Goal: Task Accomplishment & Management: Manage account settings

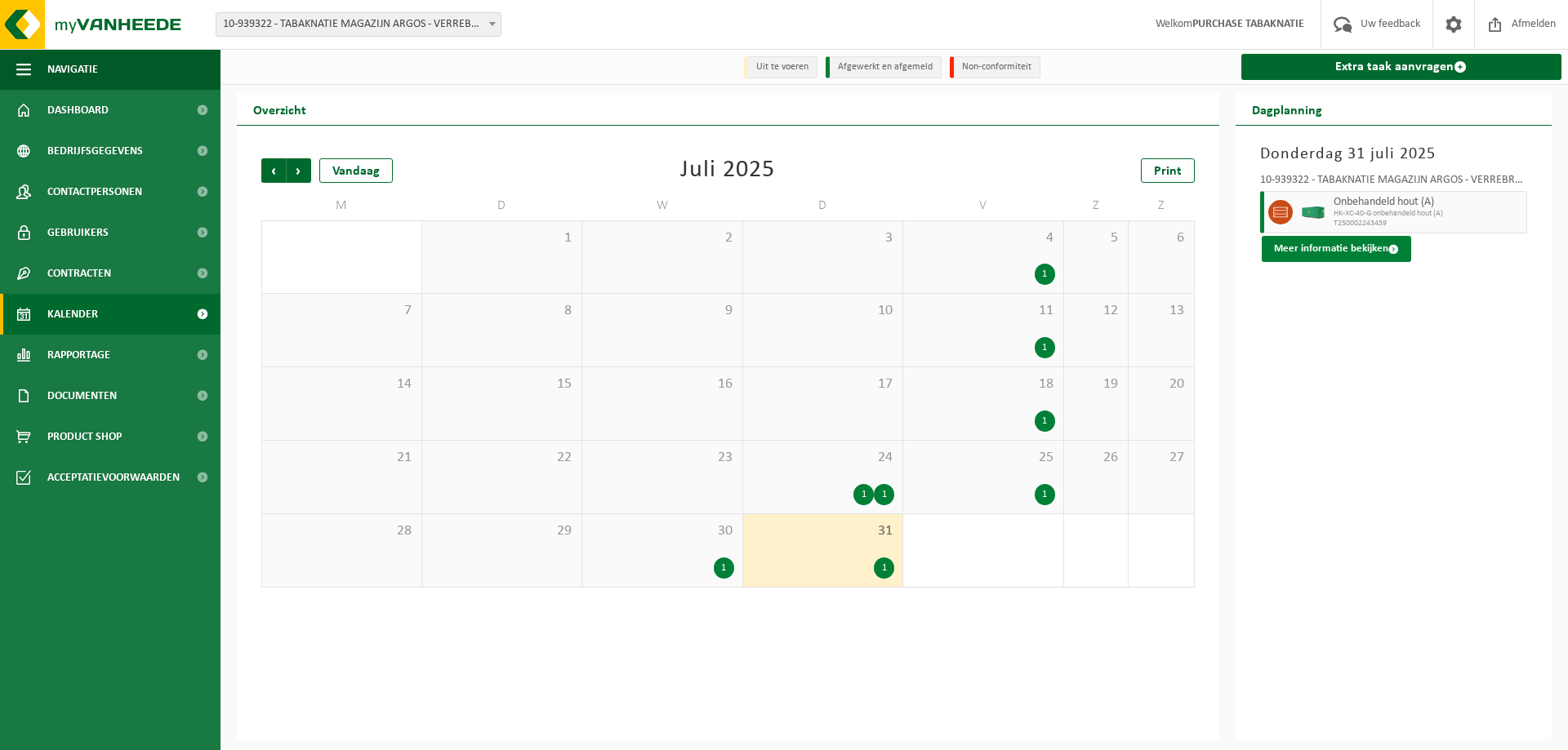
click at [1351, 243] on button "Meer informatie bekijken" at bounding box center [1337, 249] width 149 height 26
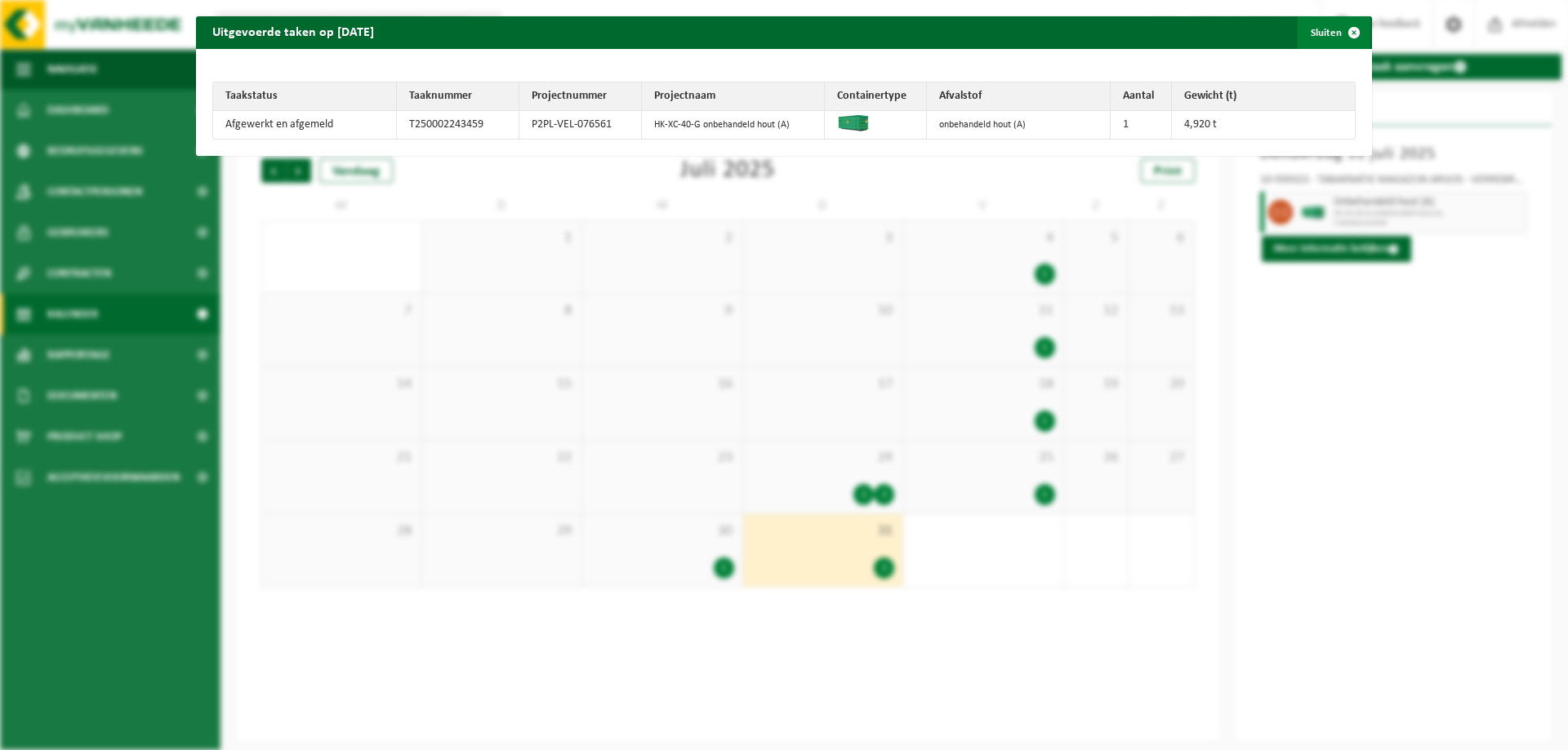
click at [1338, 27] on span "button" at bounding box center [1354, 33] width 33 height 33
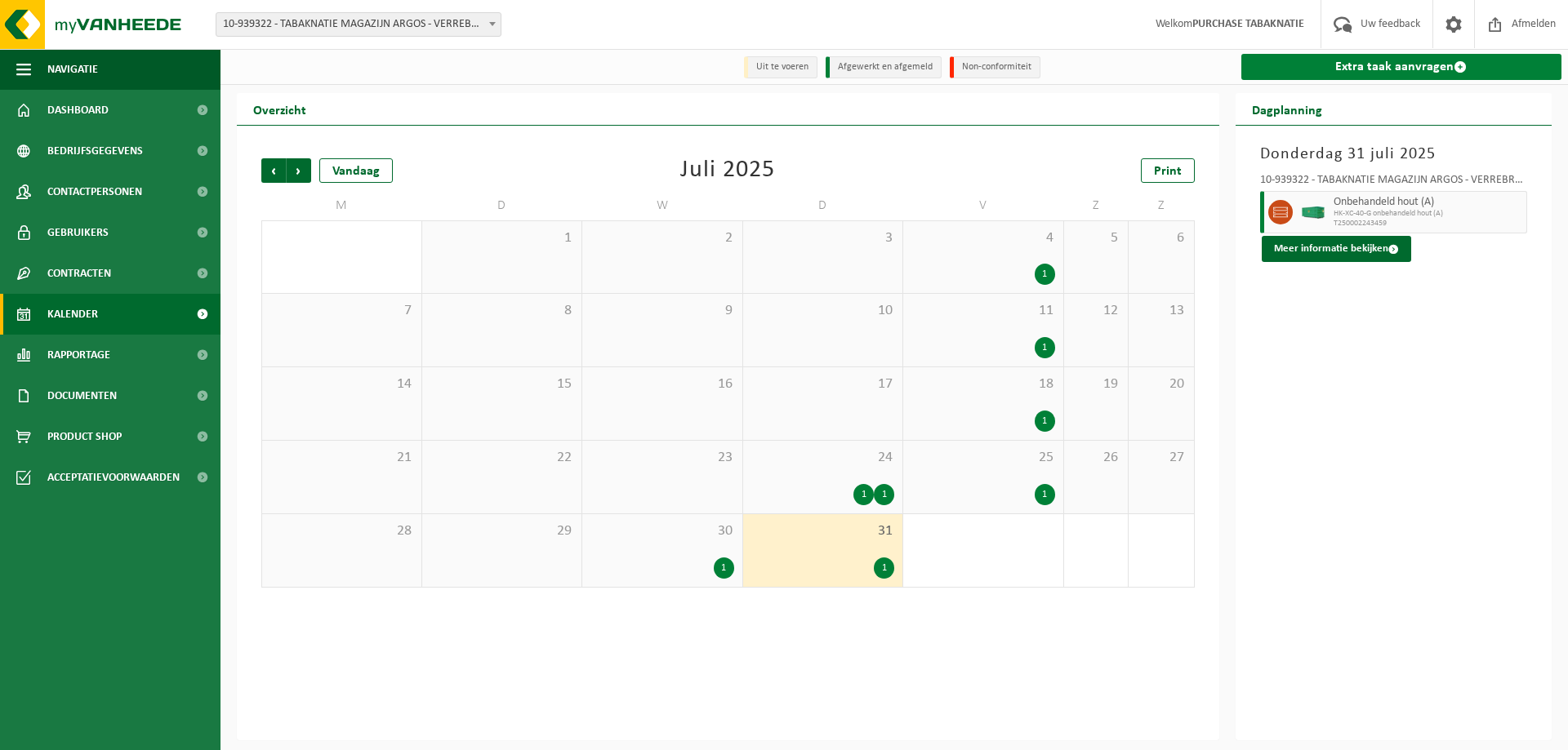
click at [1287, 70] on link "Extra taak aanvragen" at bounding box center [1402, 67] width 321 height 26
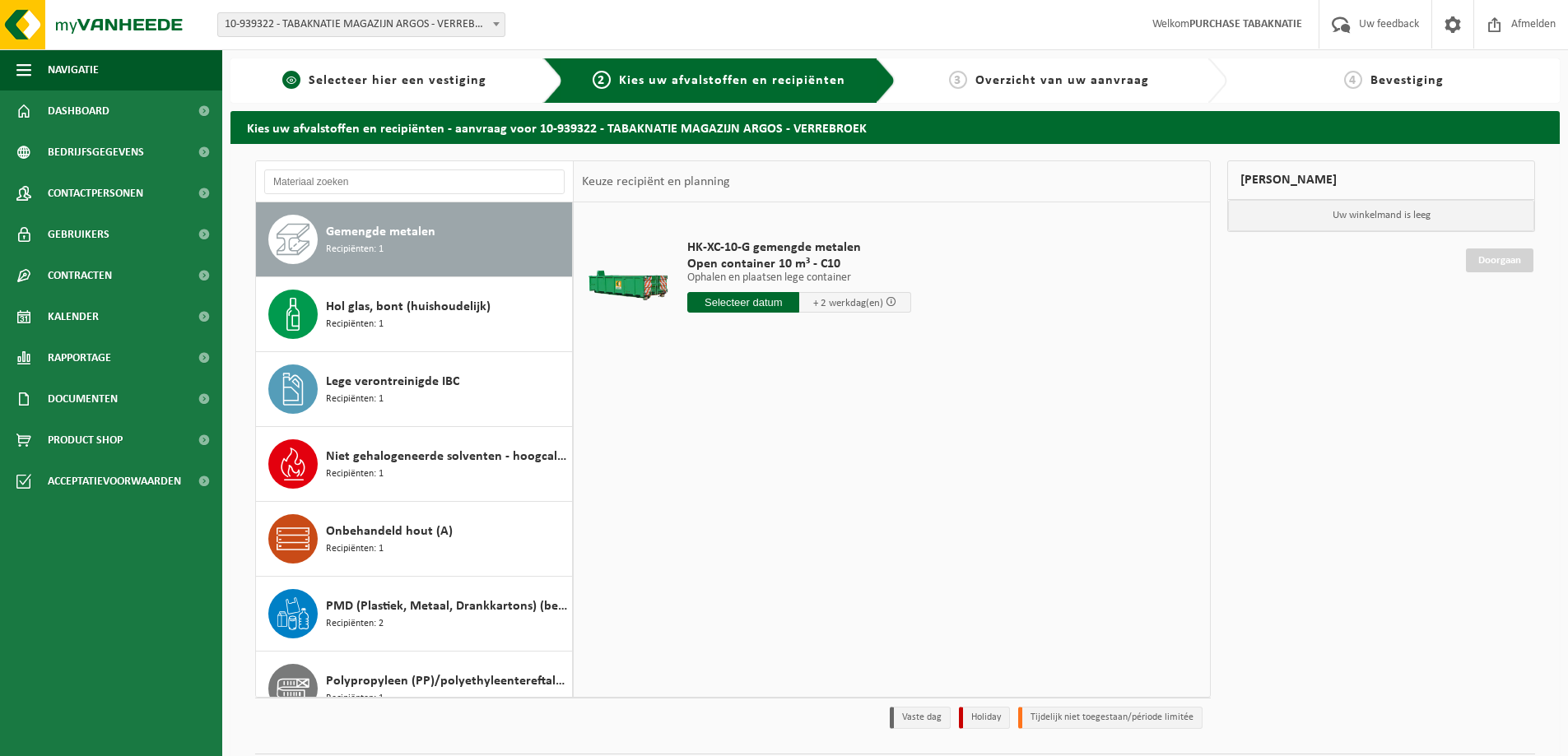
click at [473, 74] on span "Selecteer hier een vestiging" at bounding box center [397, 81] width 178 height 13
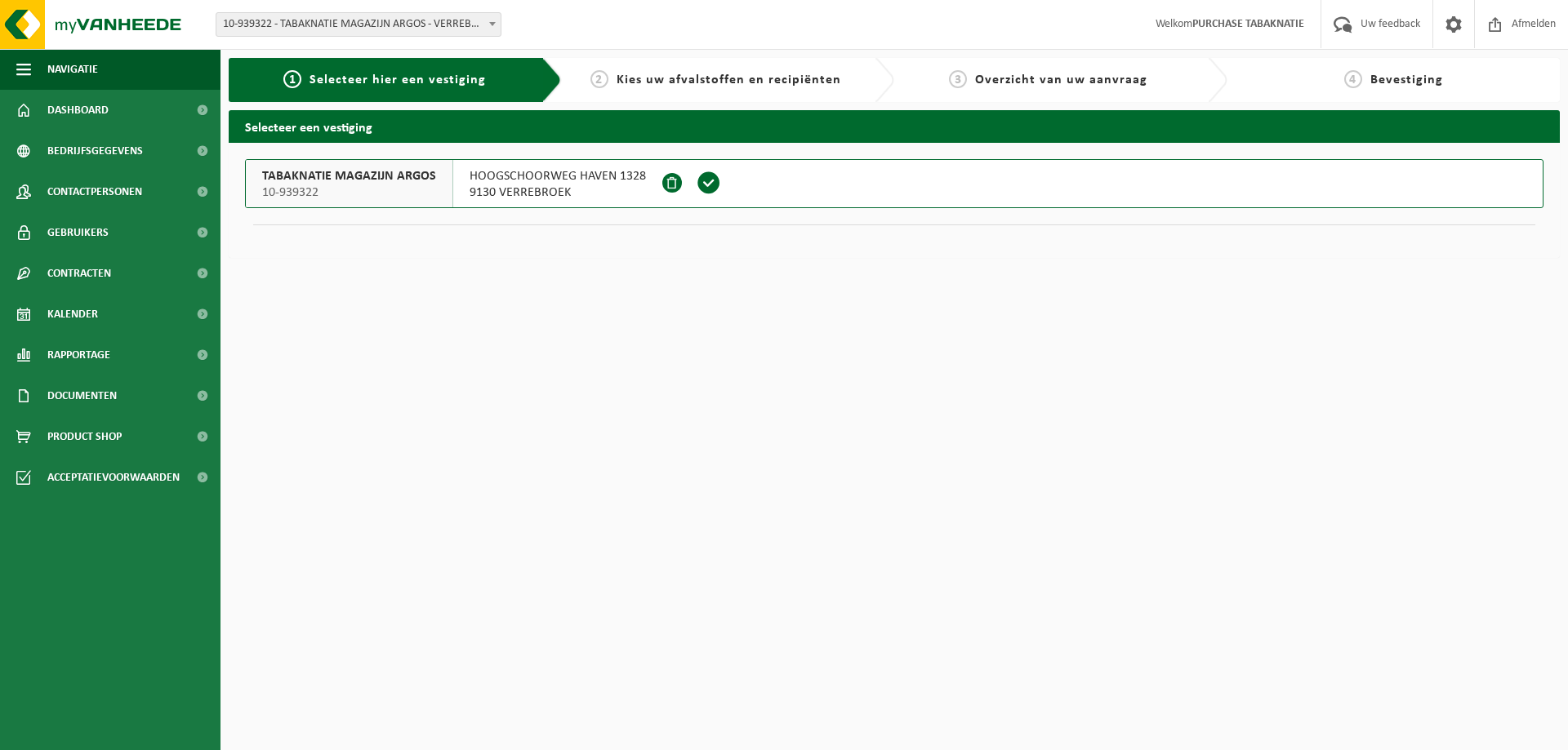
click at [718, 176] on span at bounding box center [709, 184] width 46 height 48
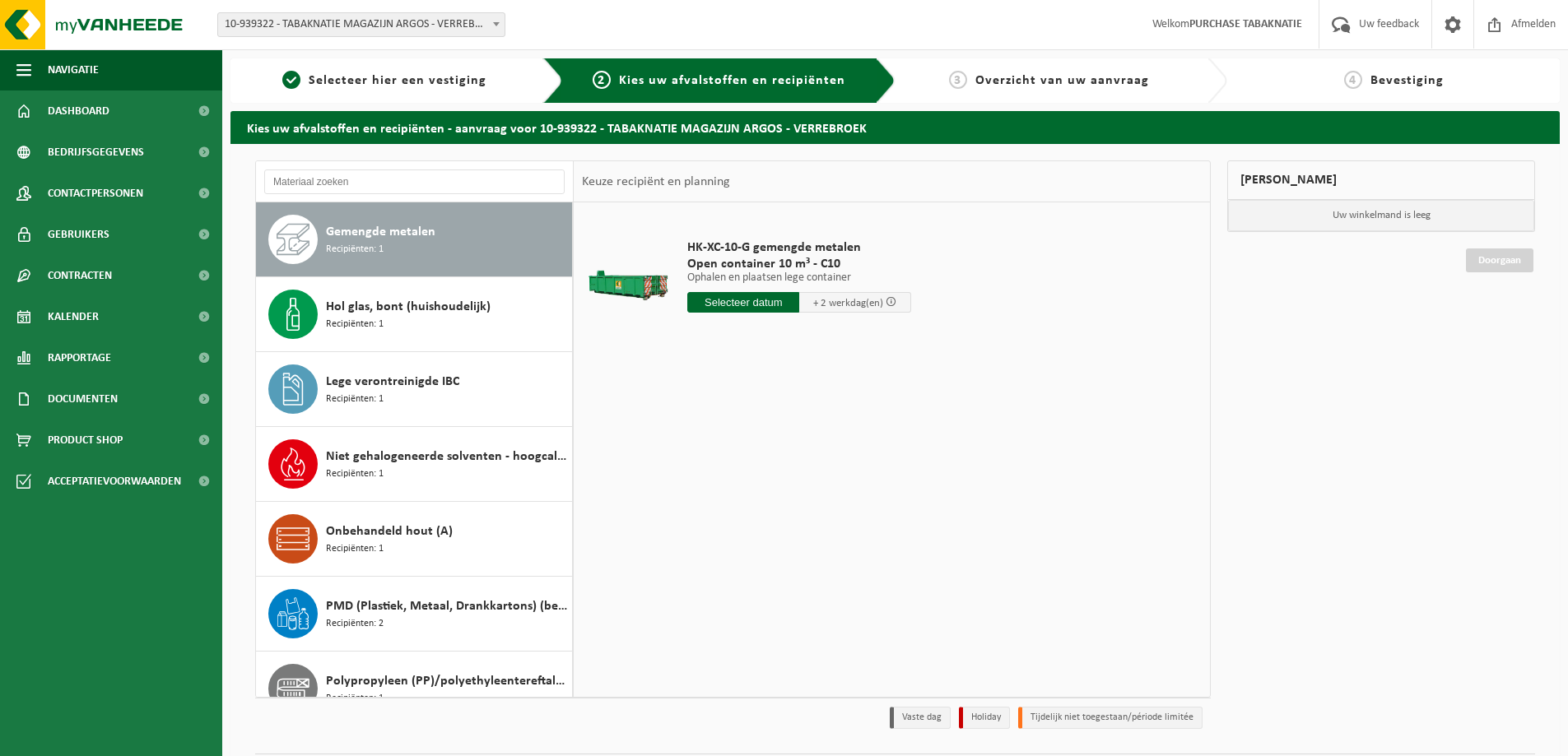
click at [1112, 66] on div "3 Overzicht van uw aanvraag" at bounding box center [1062, 81] width 332 height 45
click at [129, 69] on button "Navigatie" at bounding box center [111, 70] width 222 height 41
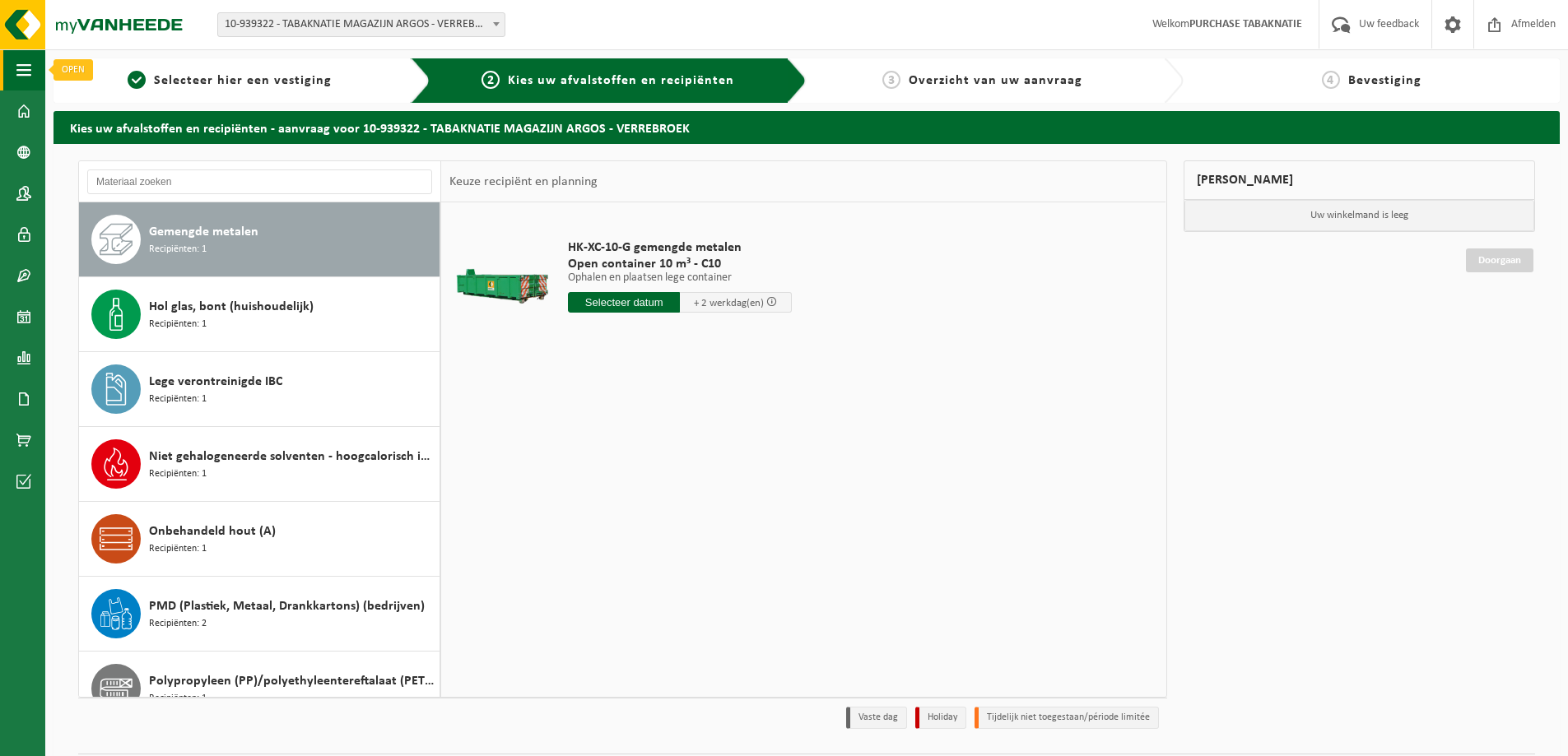
click at [32, 71] on button "Navigatie" at bounding box center [22, 70] width 45 height 41
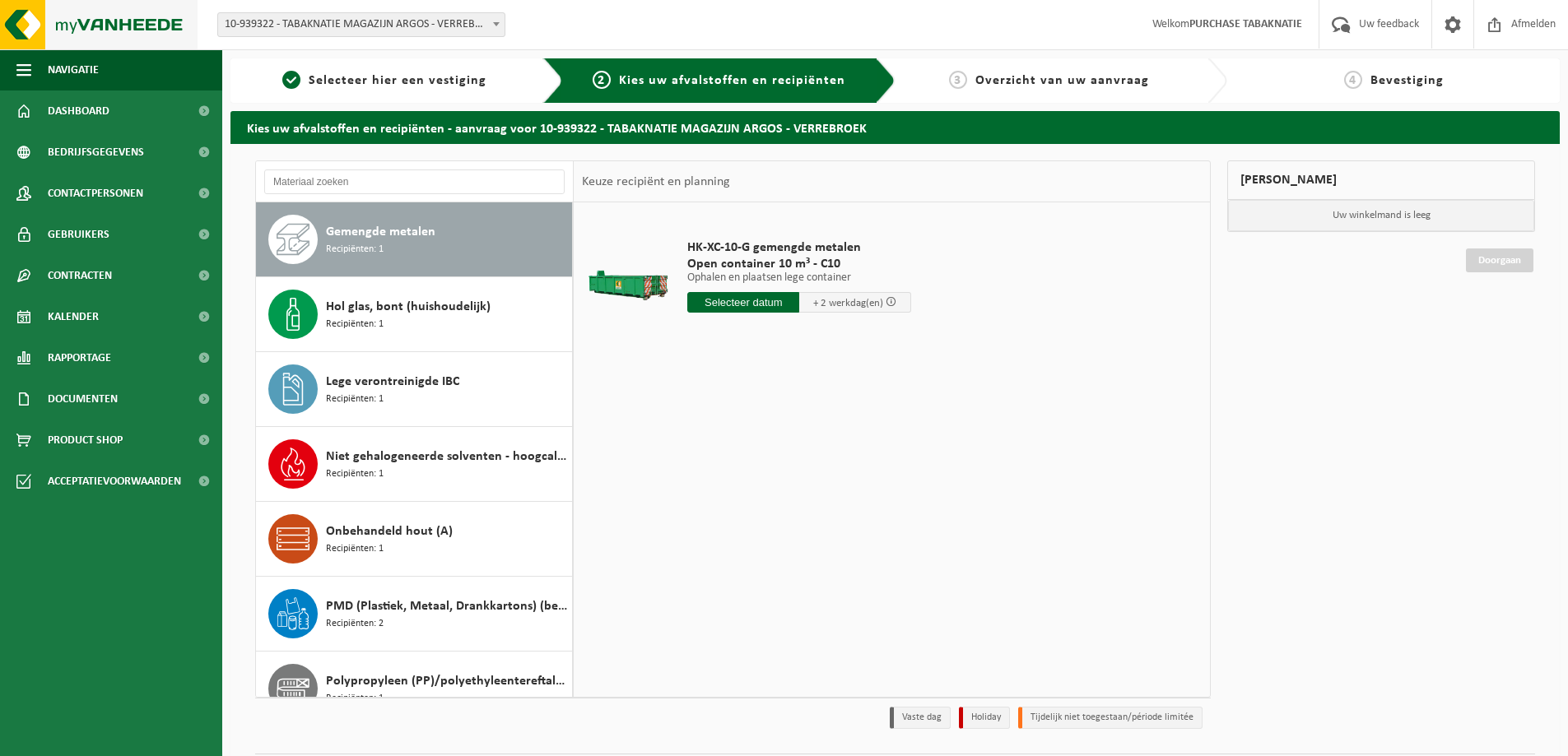
click at [92, 18] on img at bounding box center [98, 25] width 198 height 50
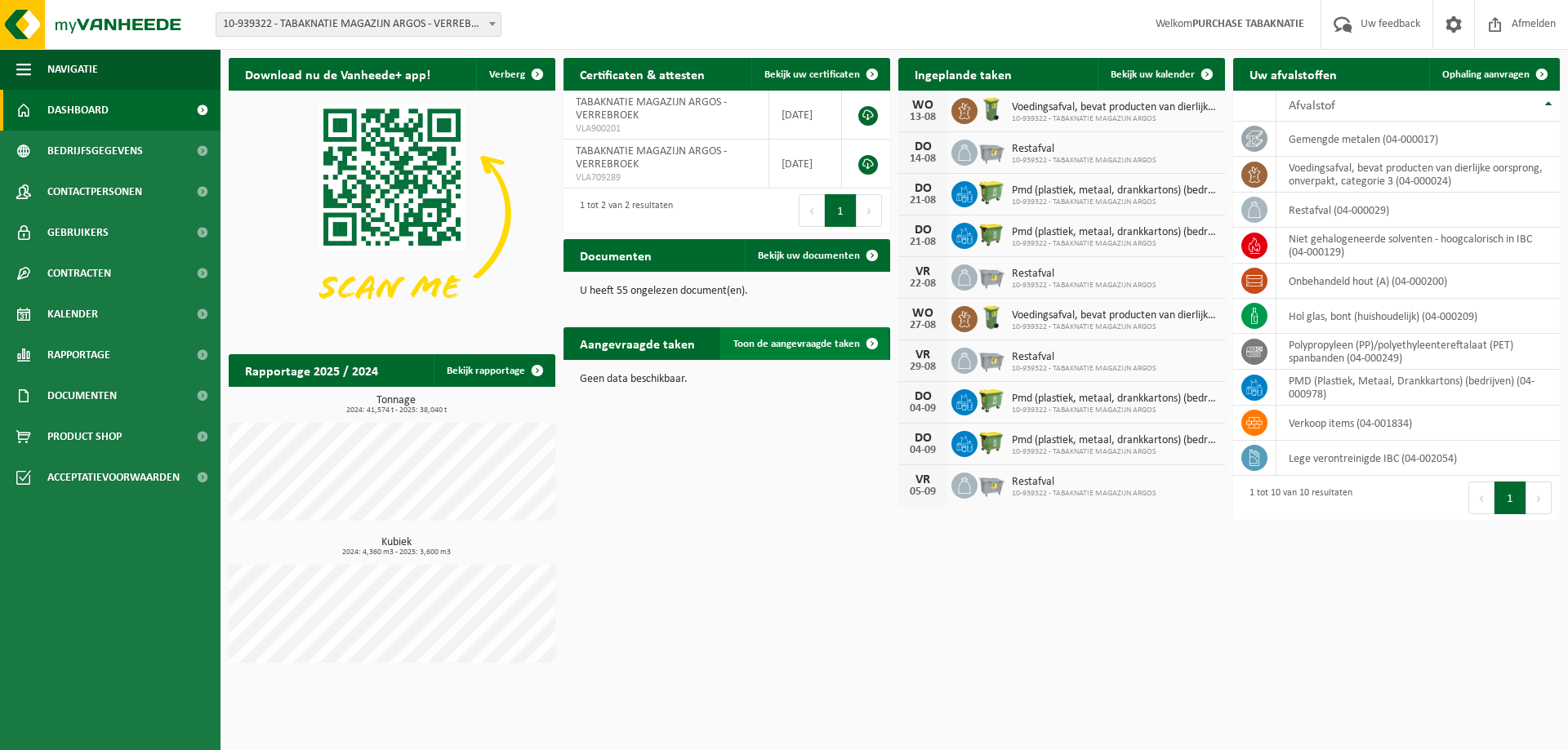
click at [800, 354] on link "Toon de aangevraagde taken" at bounding box center [804, 343] width 168 height 33
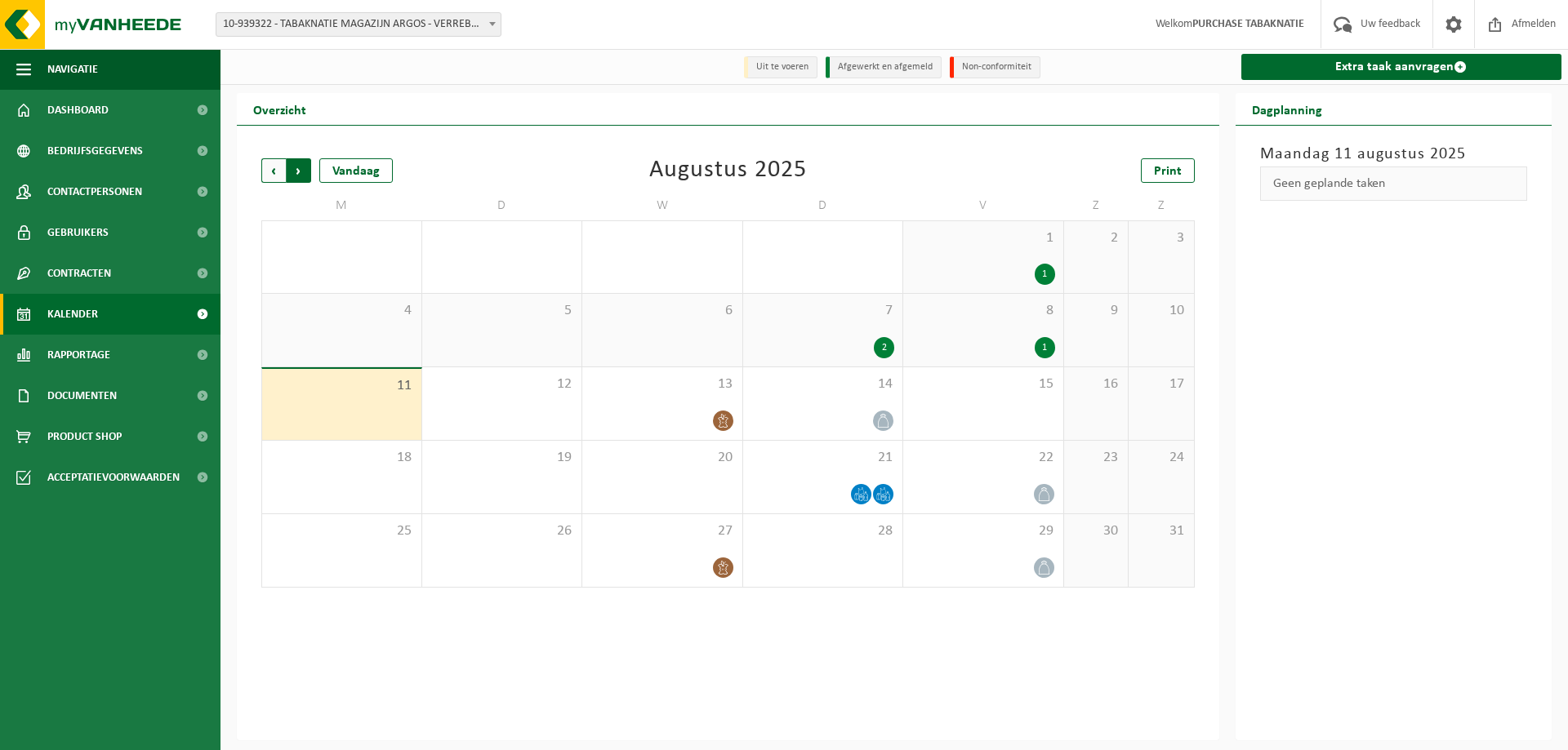
click at [271, 166] on span "Vorige" at bounding box center [274, 170] width 25 height 25
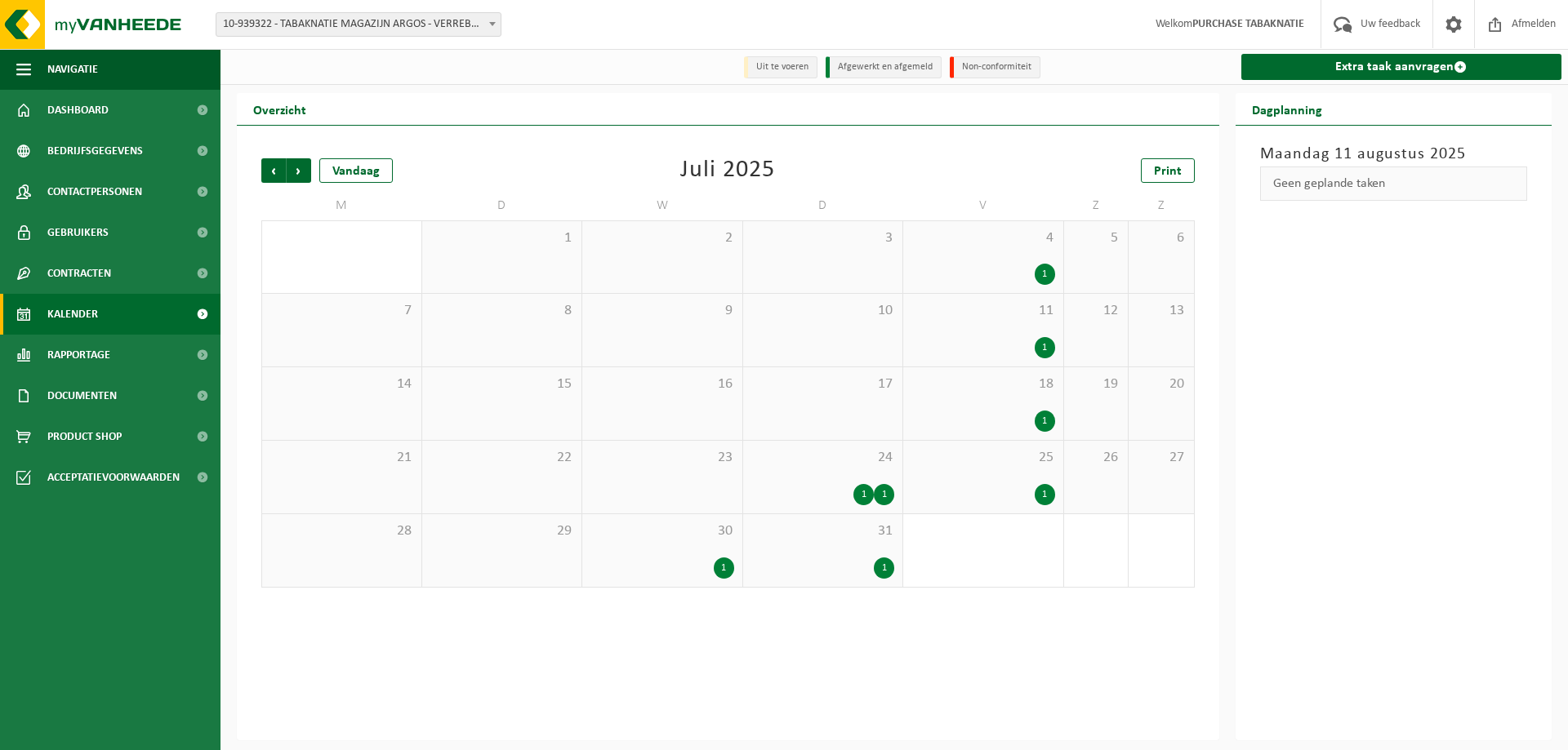
click at [841, 467] on span "24" at bounding box center [823, 458] width 144 height 18
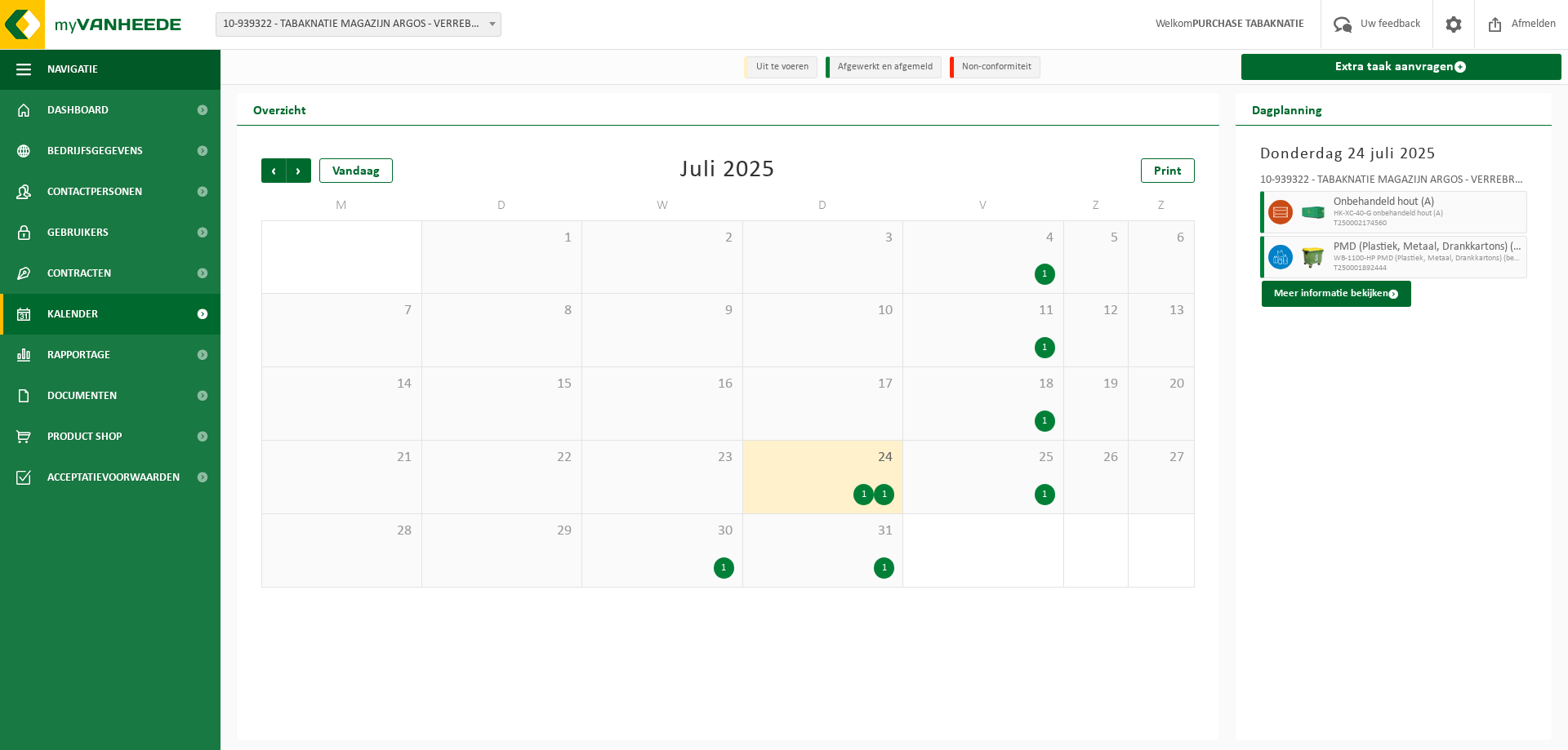
click at [686, 540] on span "30" at bounding box center [662, 531] width 144 height 18
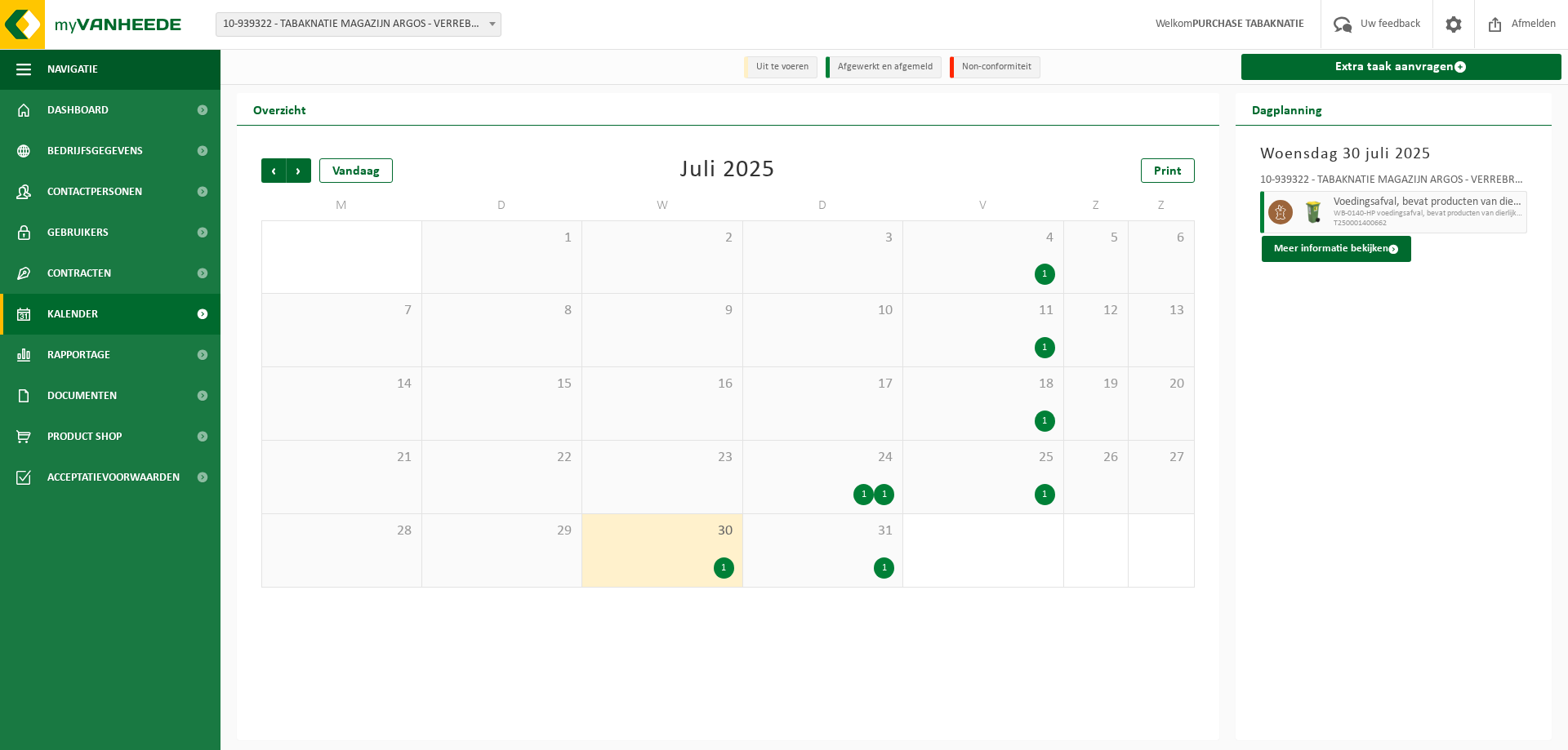
click at [816, 558] on div "1" at bounding box center [823, 568] width 144 height 21
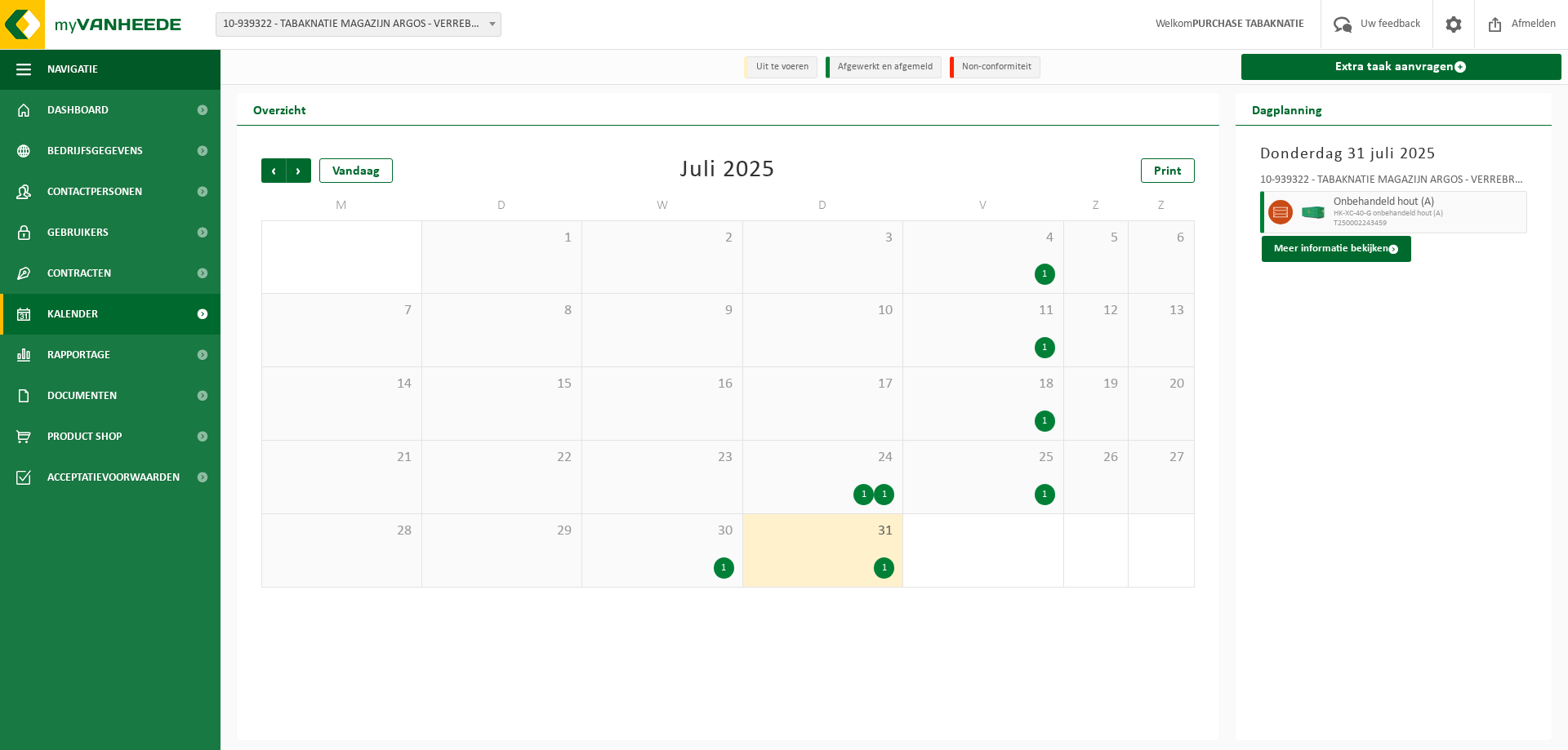
click at [817, 470] on div "24 1 1" at bounding box center [823, 477] width 160 height 73
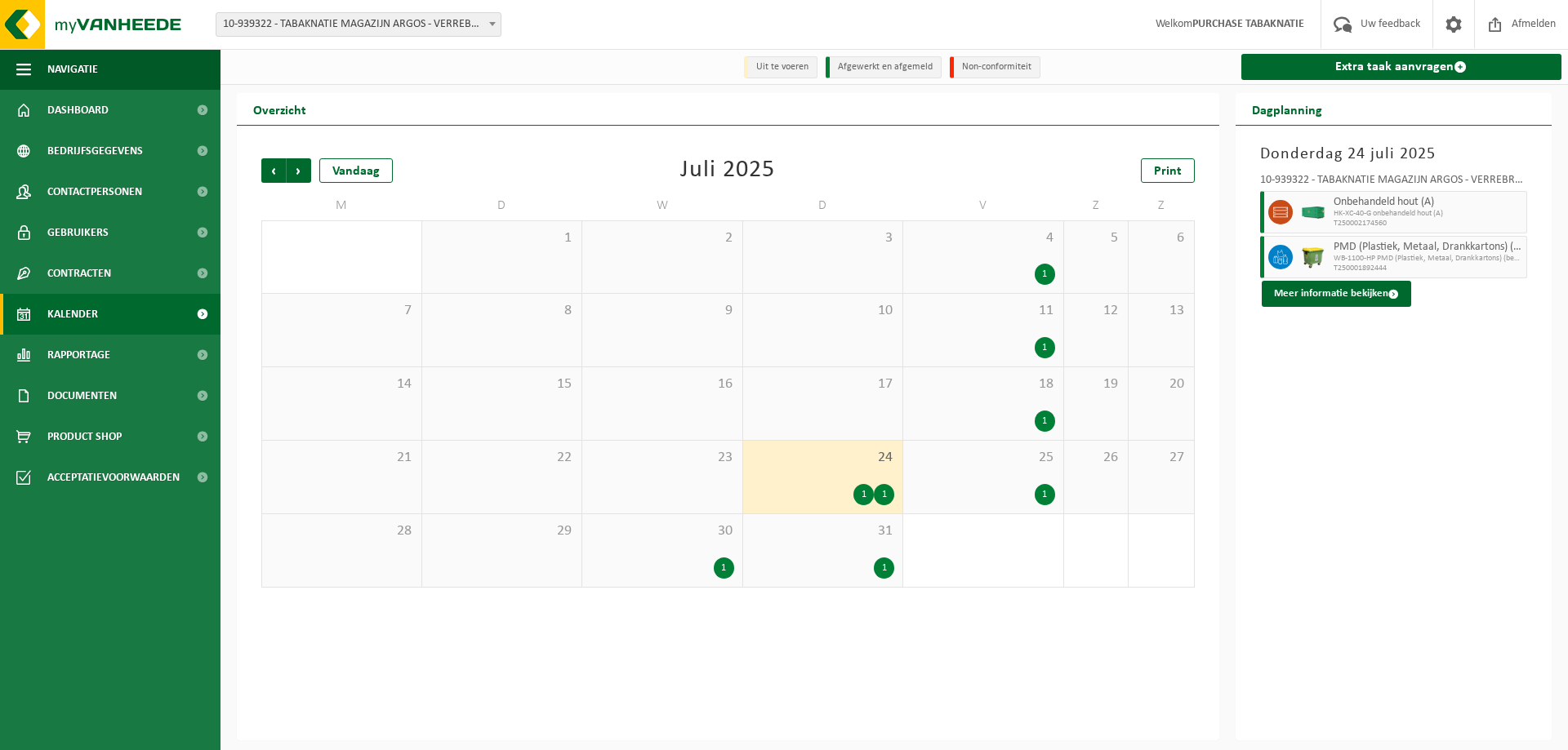
click at [818, 516] on div "31 1" at bounding box center [823, 550] width 160 height 73
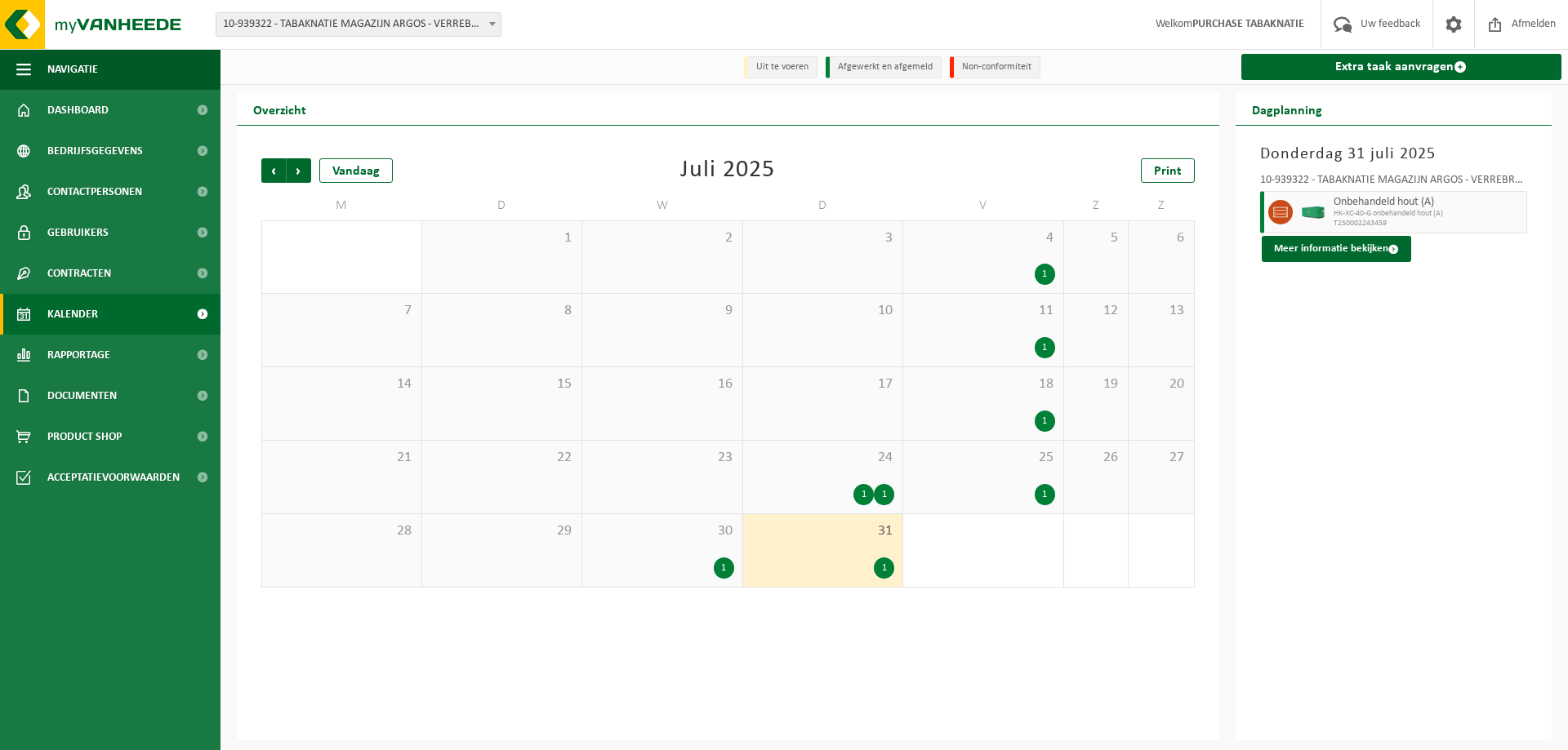
click at [811, 472] on div "24 1 1" at bounding box center [823, 477] width 160 height 73
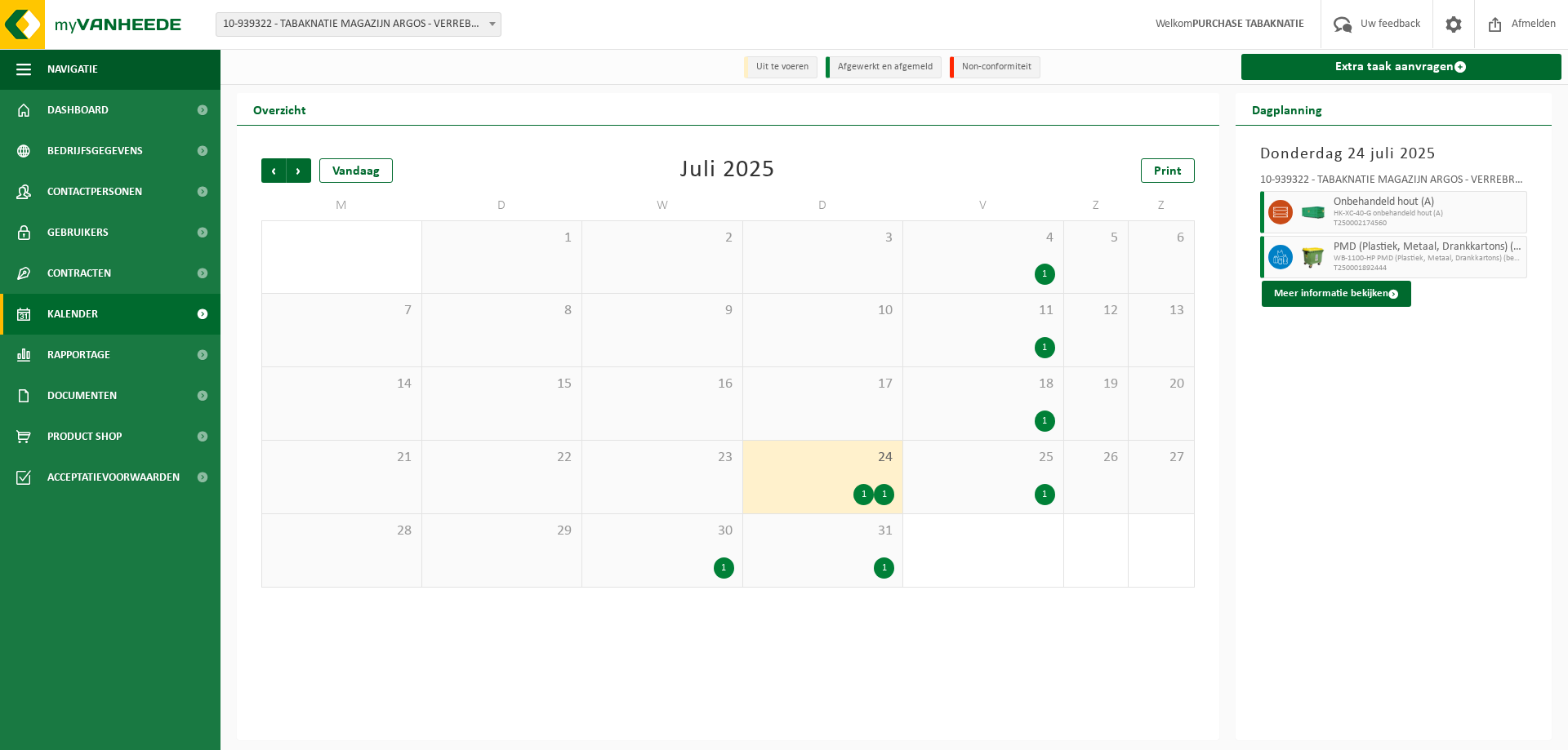
click at [809, 504] on div "1 1" at bounding box center [823, 495] width 144 height 21
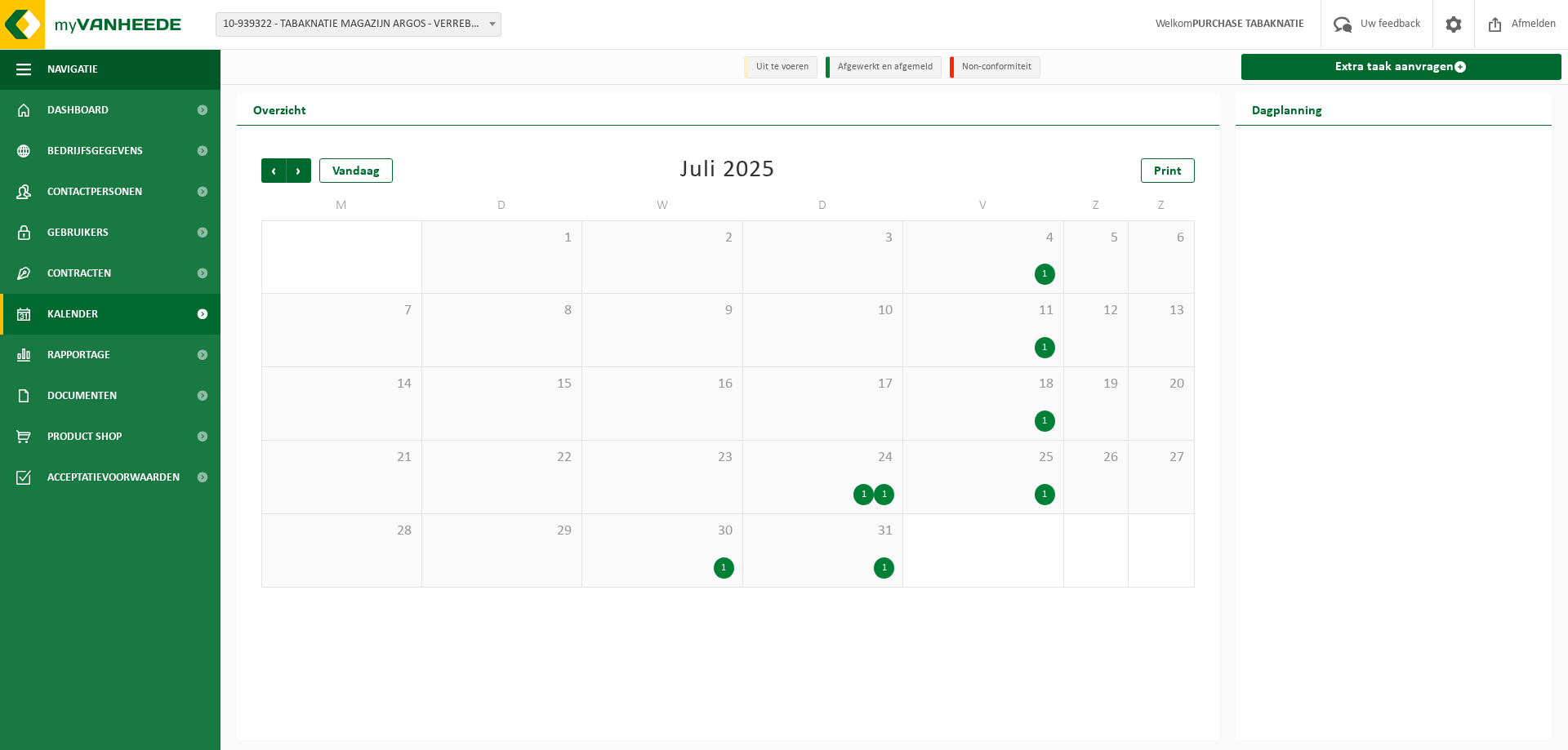
click at [818, 536] on span "31" at bounding box center [823, 531] width 144 height 18
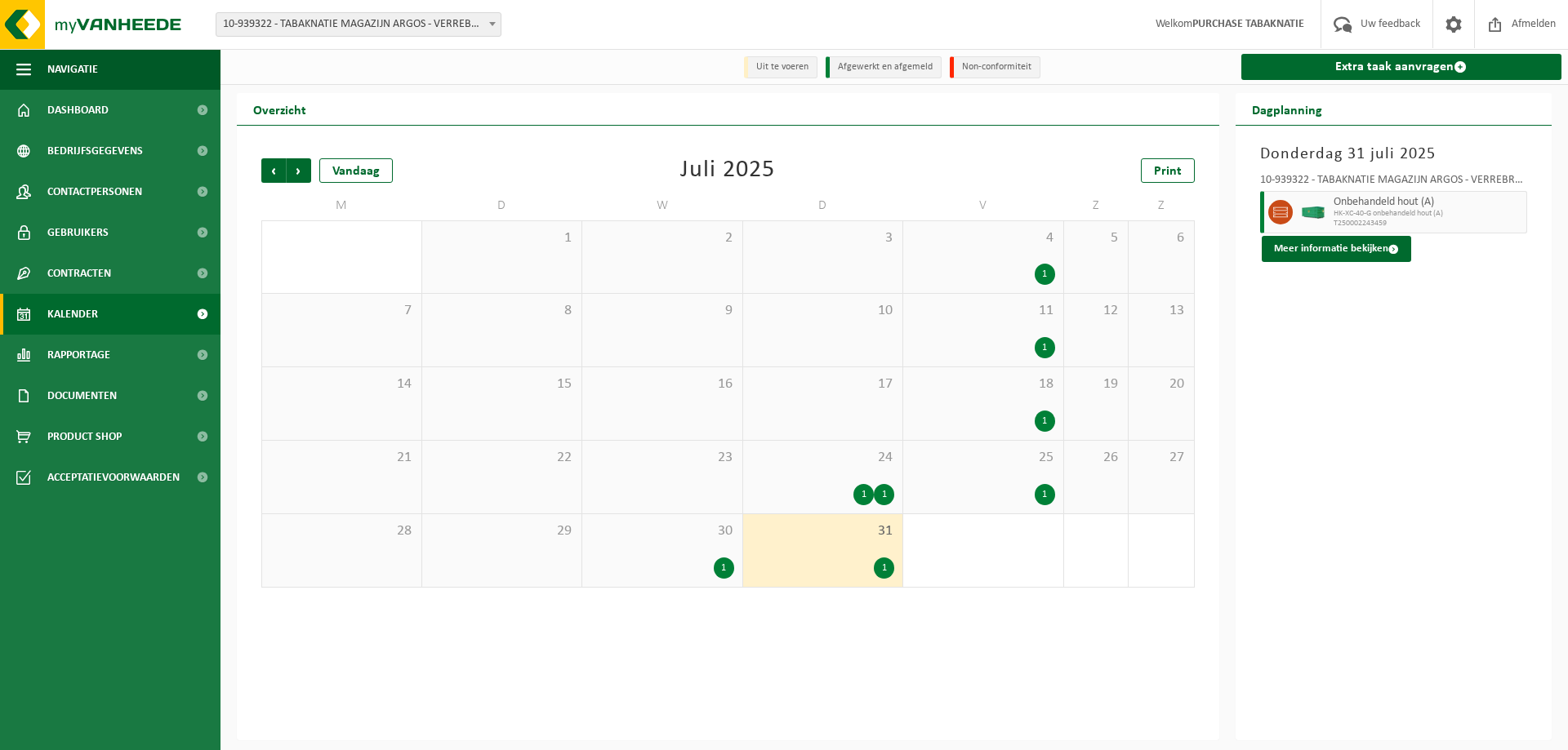
click at [827, 494] on div "1 1" at bounding box center [823, 495] width 144 height 21
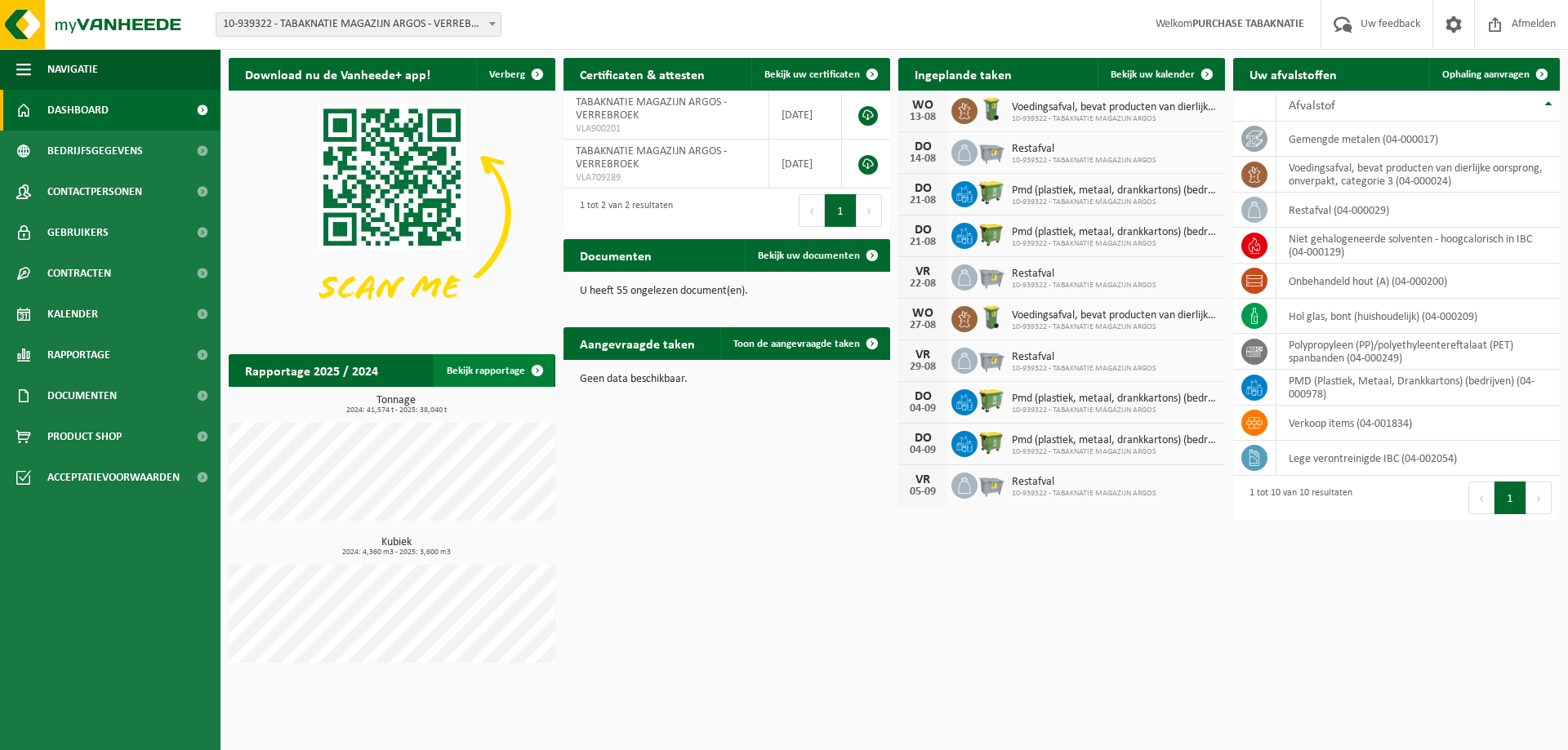
click at [522, 375] on span at bounding box center [537, 370] width 33 height 33
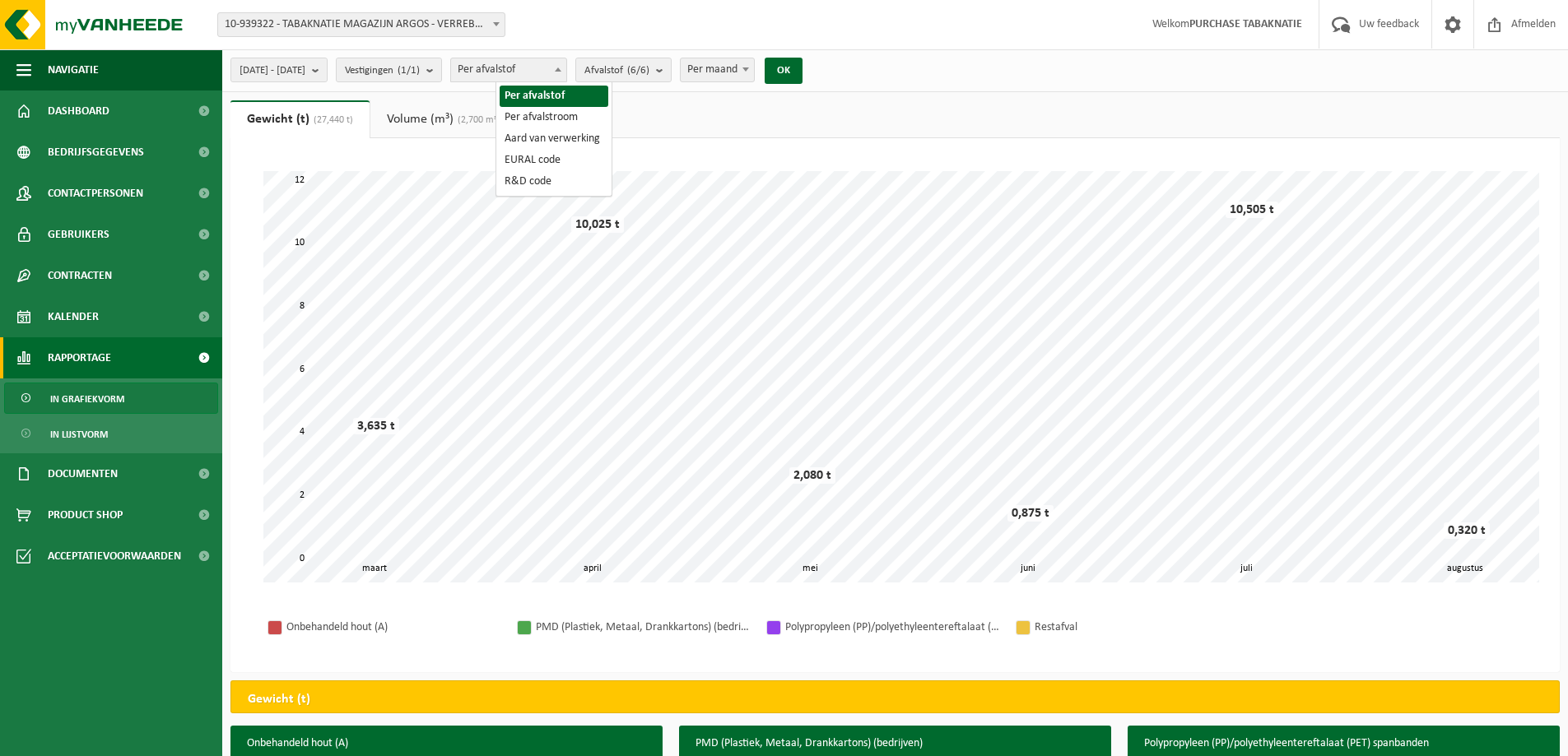
click at [560, 74] on span "Per afvalstof" at bounding box center [508, 70] width 115 height 23
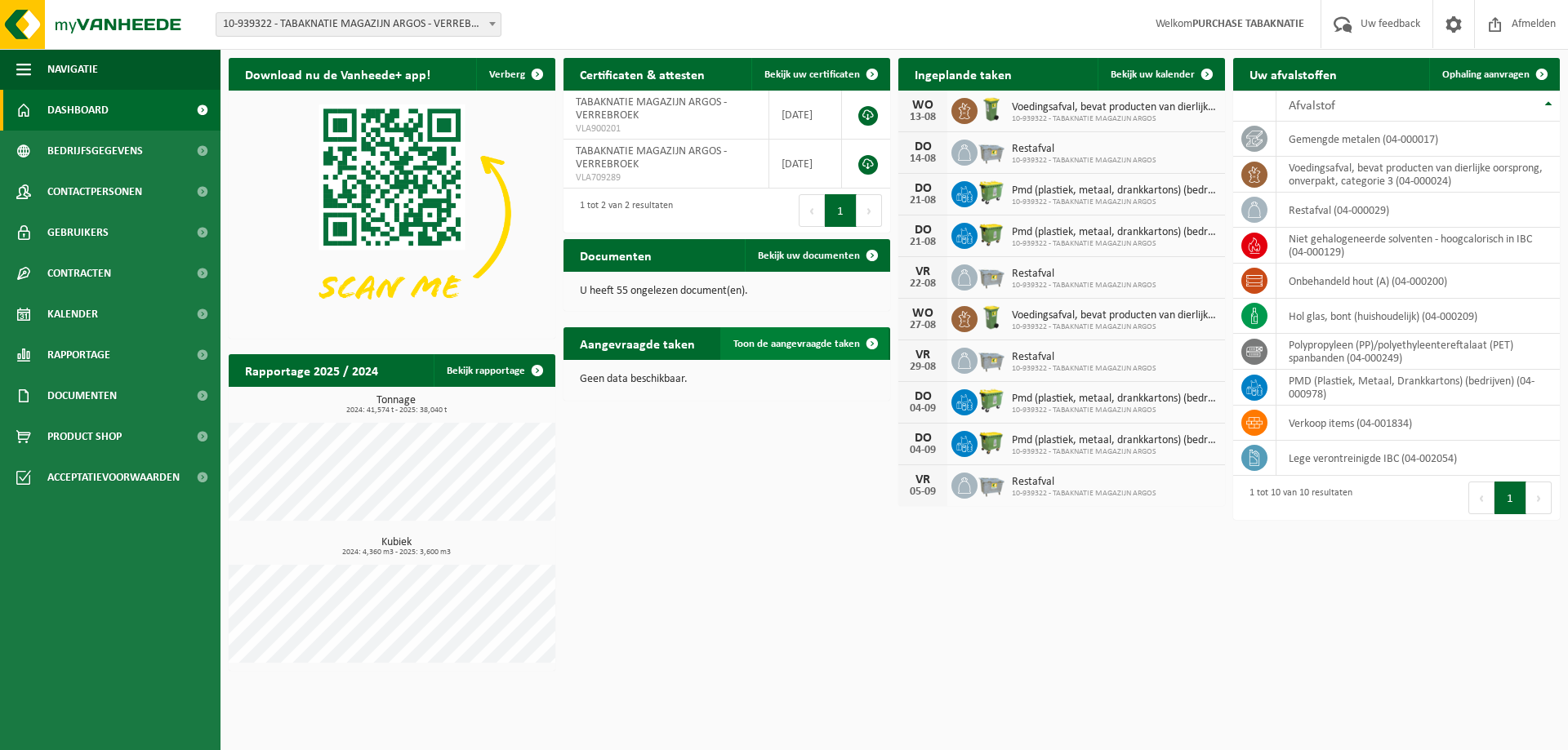
click at [782, 336] on link "Toon de aangevraagde taken" at bounding box center [804, 343] width 168 height 33
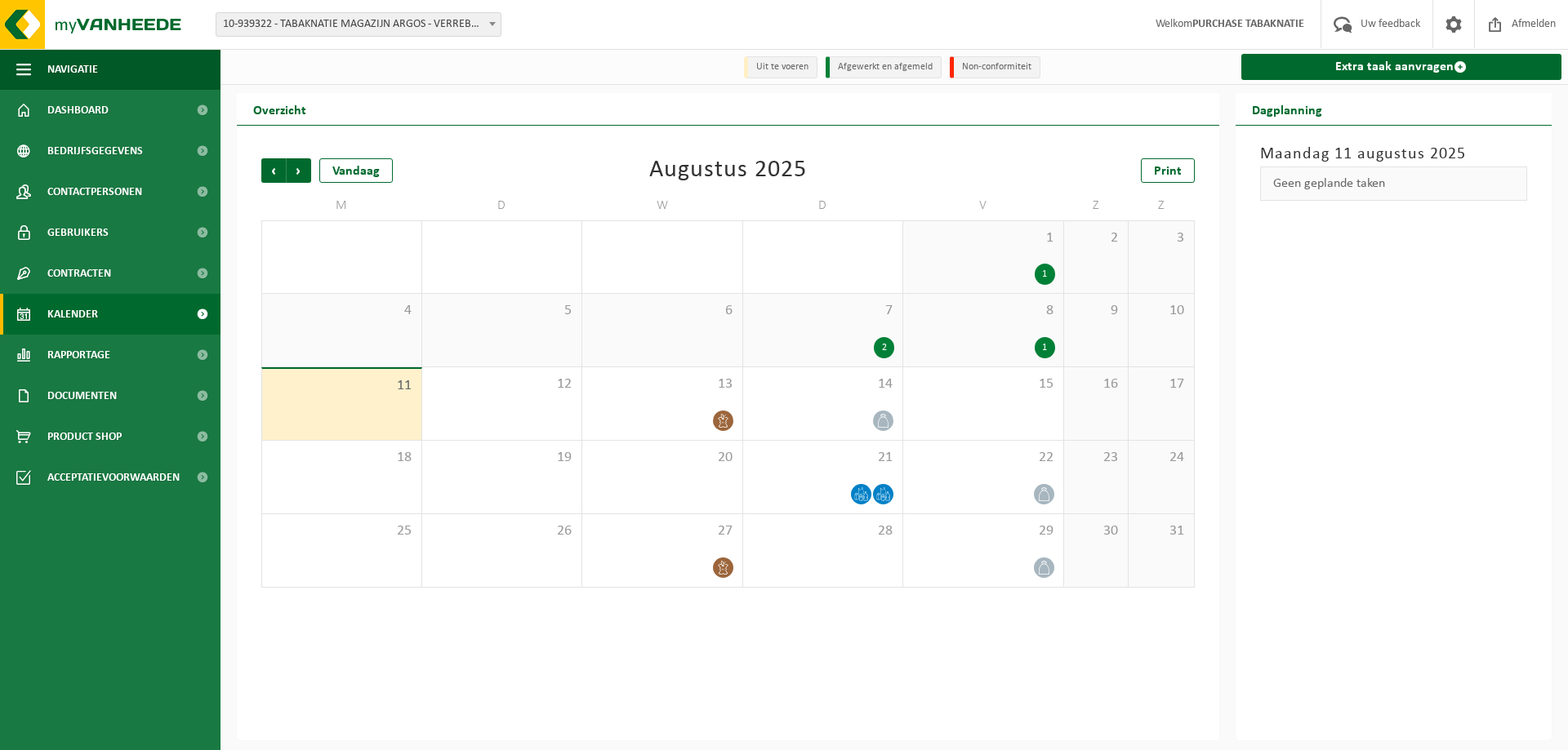
click at [337, 33] on span "10-939322 - TABAKNATIE MAGAZIJN ARGOS - VERREBROEK" at bounding box center [358, 25] width 285 height 23
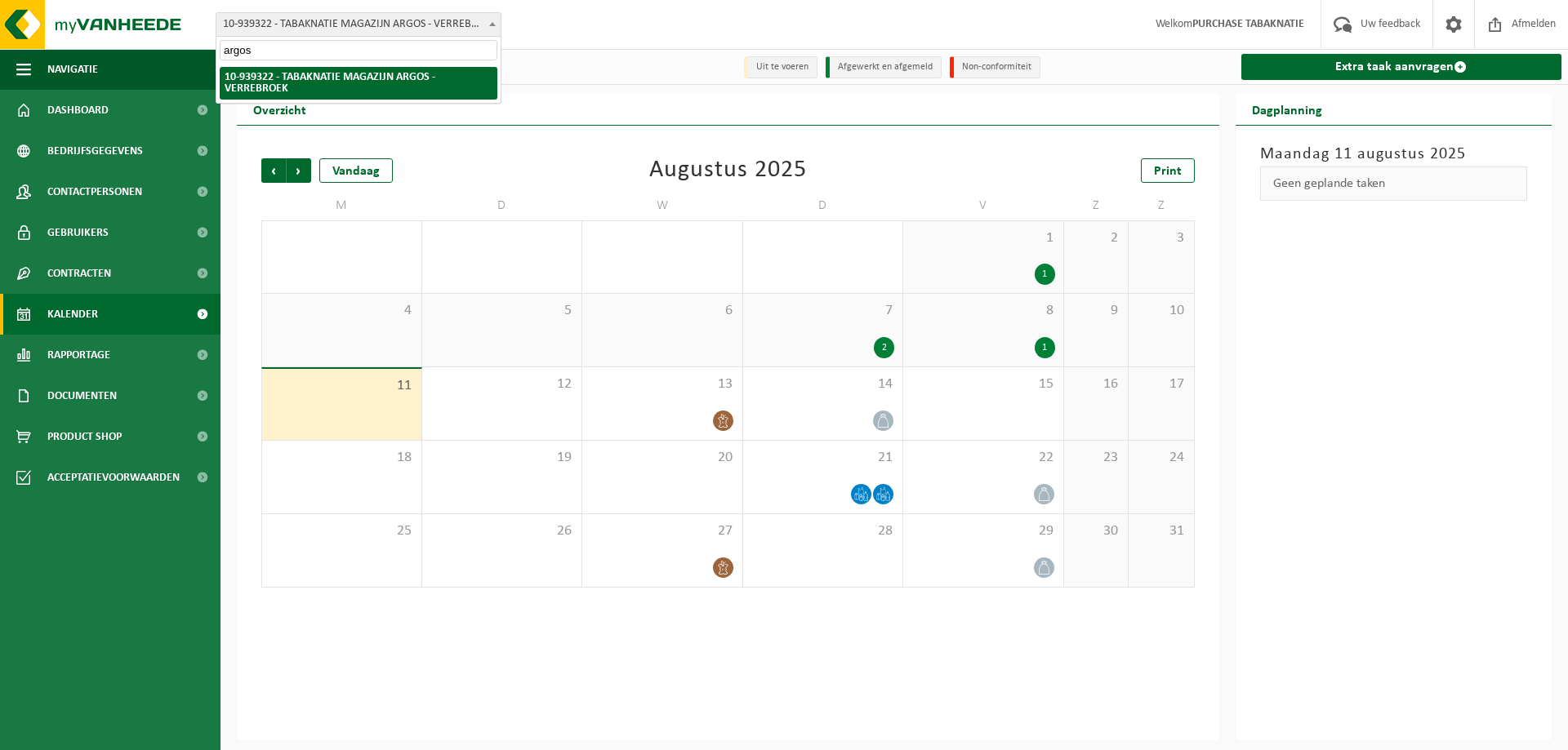
type input "argos"
